Goal: Task Accomplishment & Management: Manage account settings

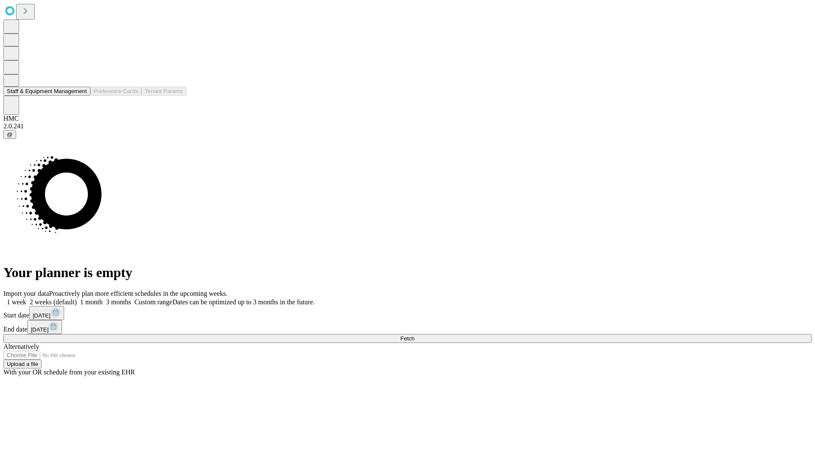
click at [79, 96] on button "Staff & Equipment Management" at bounding box center [46, 91] width 87 height 9
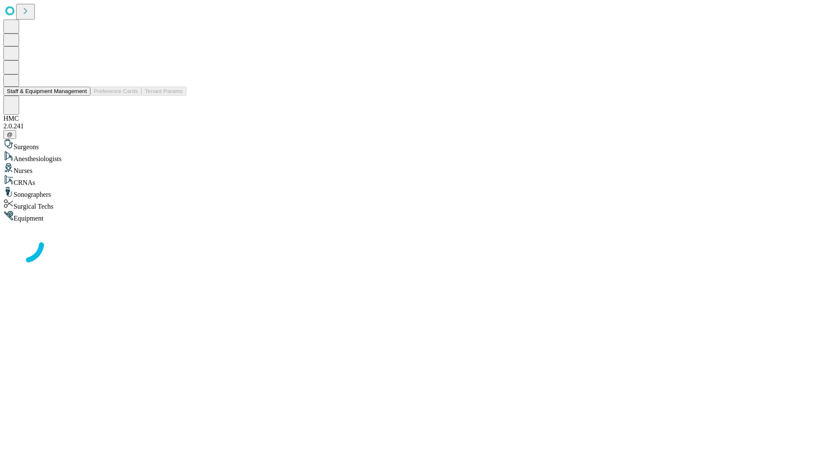
click at [81, 96] on button "Staff & Equipment Management" at bounding box center [46, 91] width 87 height 9
